Goal: Check status: Check status

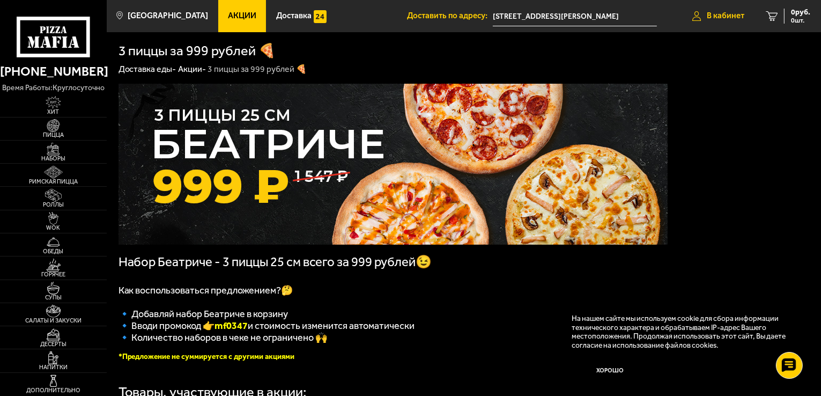
click at [723, 20] on span "В кабинет" at bounding box center [726, 16] width 38 height 8
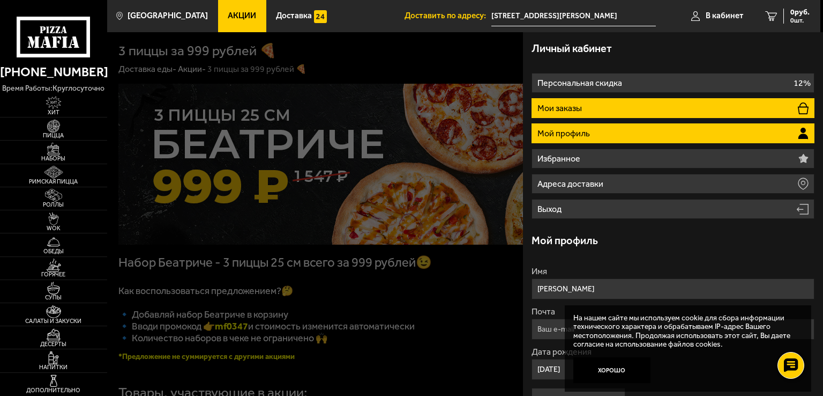
click at [581, 108] on p "Мои заказы" at bounding box center [561, 108] width 47 height 9
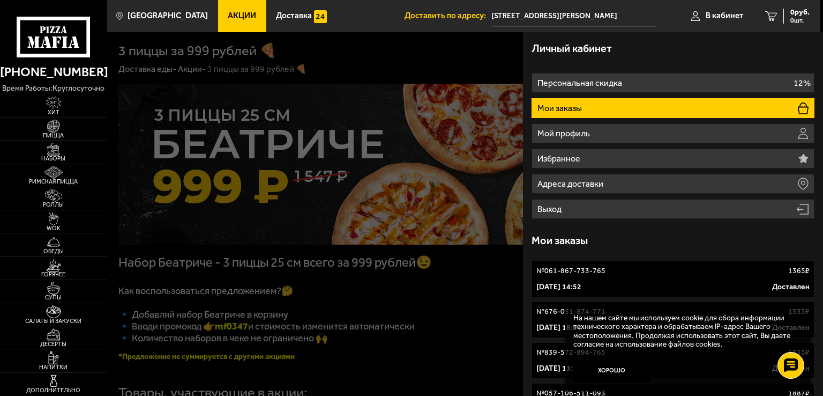
click at [582, 285] on p "[DATE] 14:52" at bounding box center [559, 286] width 45 height 11
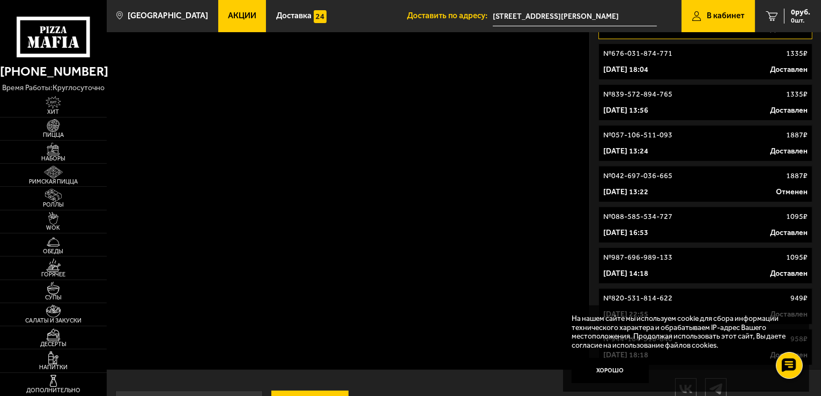
scroll to position [301, 0]
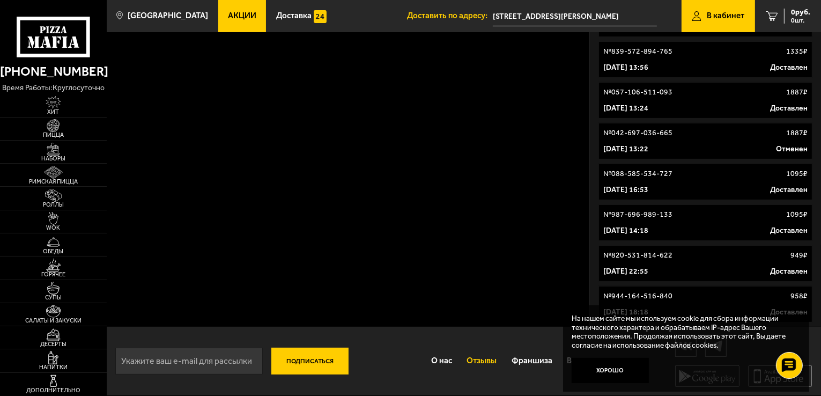
click at [470, 360] on link "Отзывы" at bounding box center [481, 361] width 45 height 28
